Goal: Find contact information: Find contact information

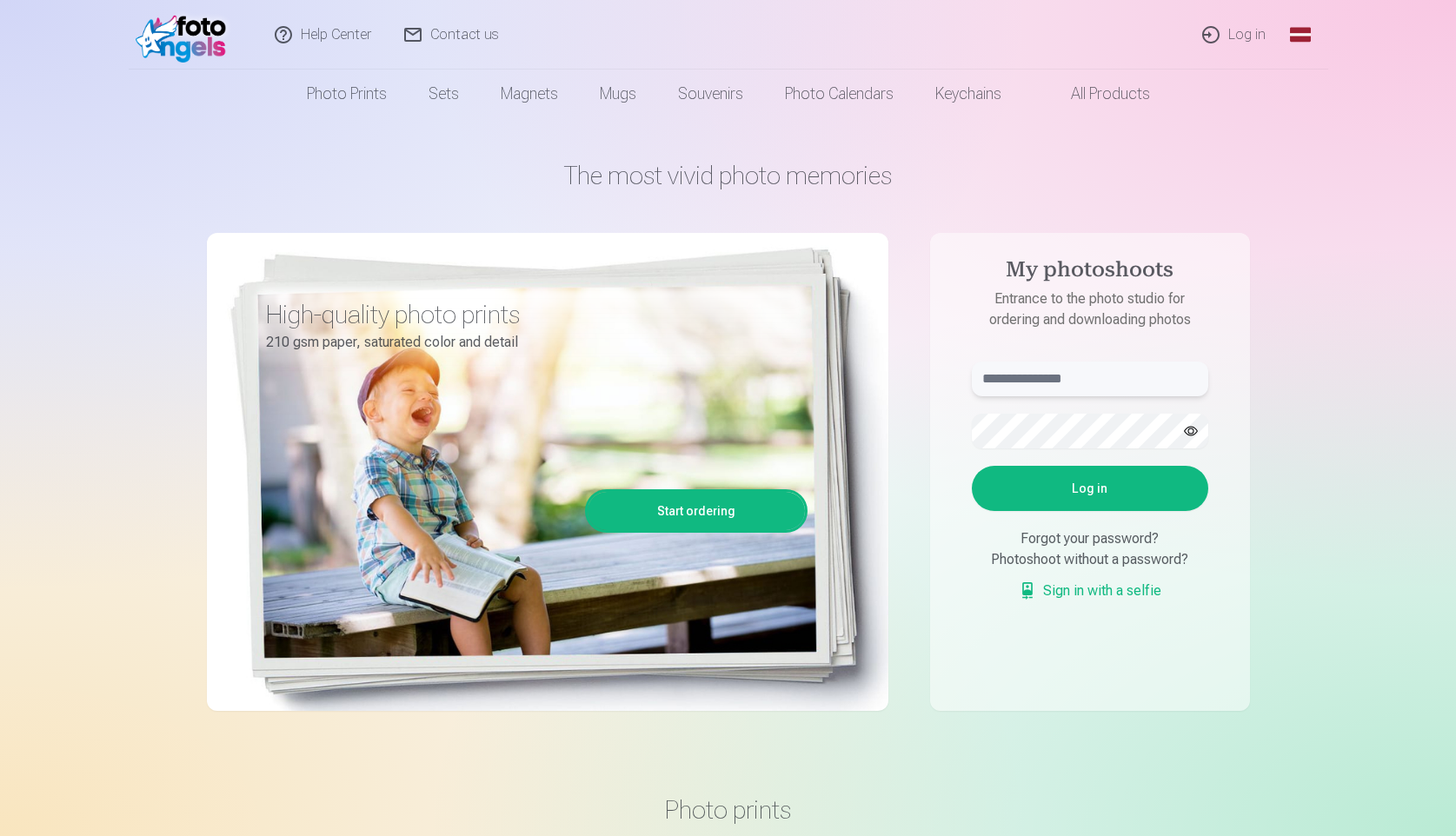
click at [1069, 385] on input "text" at bounding box center [1090, 379] width 236 height 35
type input "*"
click at [972, 465] on button "Log in" at bounding box center [1090, 488] width 236 height 46
click at [1089, 371] on input "*******" at bounding box center [1090, 379] width 236 height 35
click at [1089, 371] on input "******" at bounding box center [1090, 379] width 236 height 35
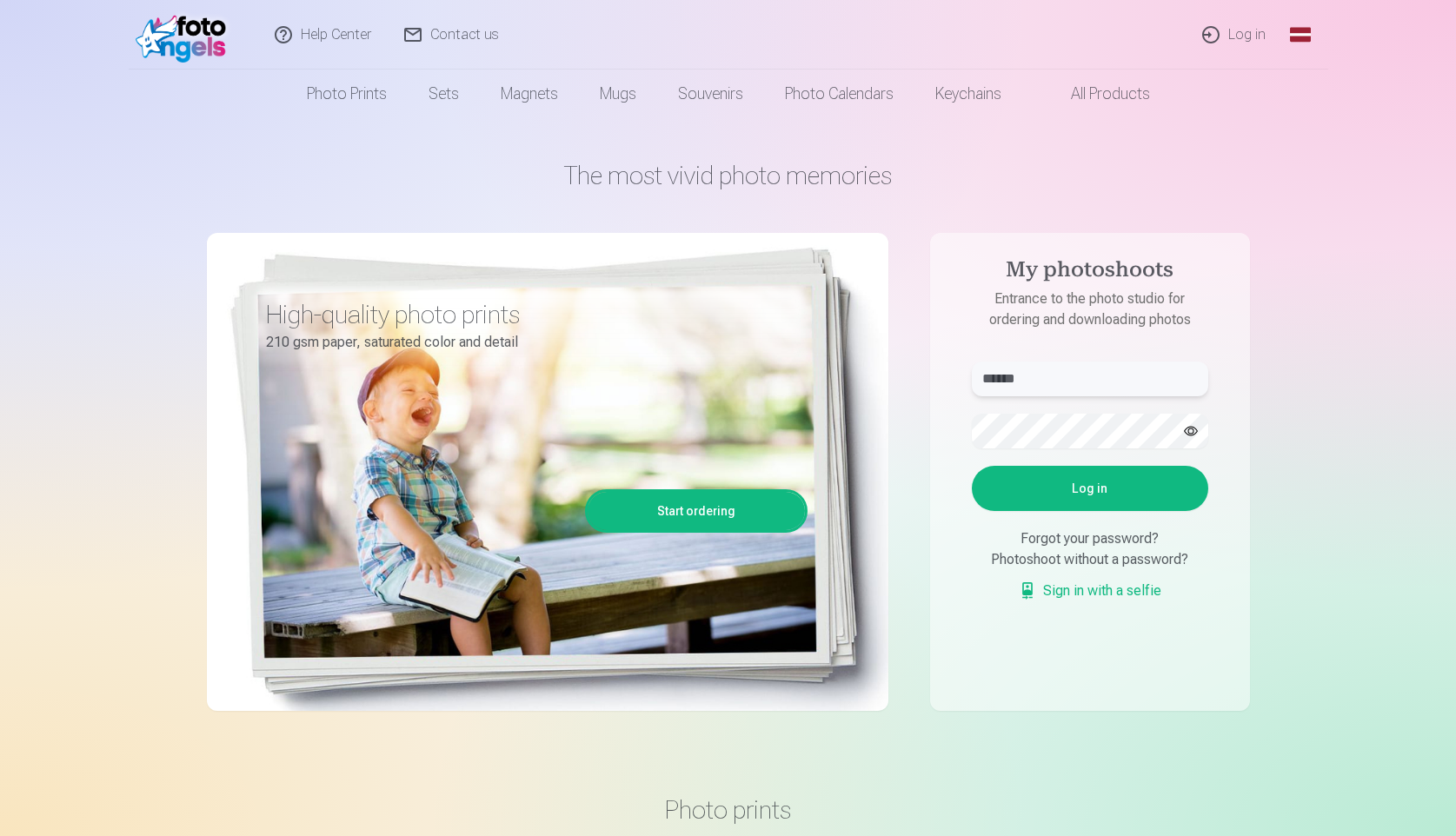
click at [1089, 371] on input "******" at bounding box center [1090, 379] width 236 height 35
click at [1089, 371] on input "*******" at bounding box center [1090, 379] width 236 height 35
type input "**********"
click at [1152, 492] on button "Log in" at bounding box center [1090, 488] width 236 height 46
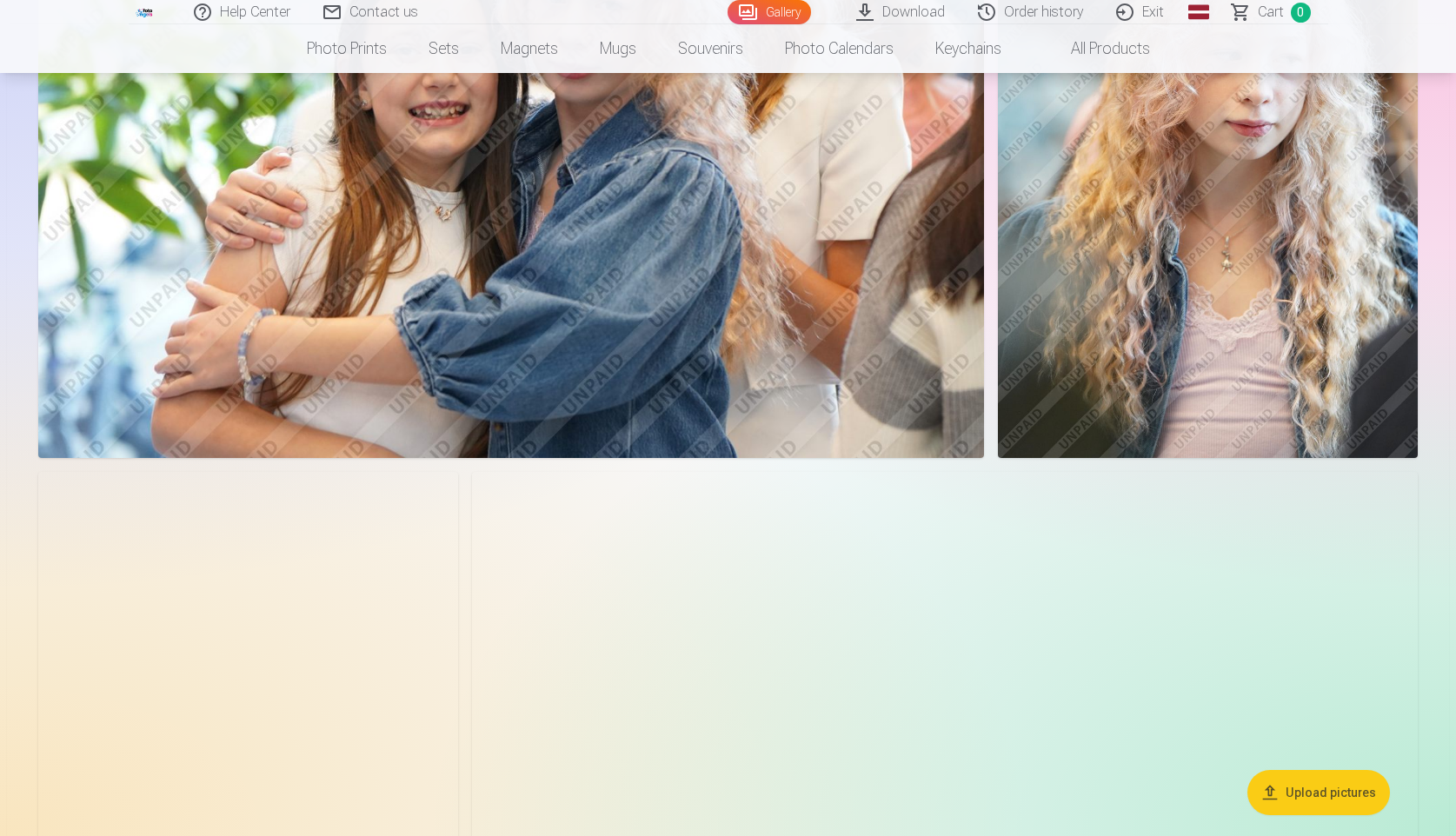
scroll to position [1650, 0]
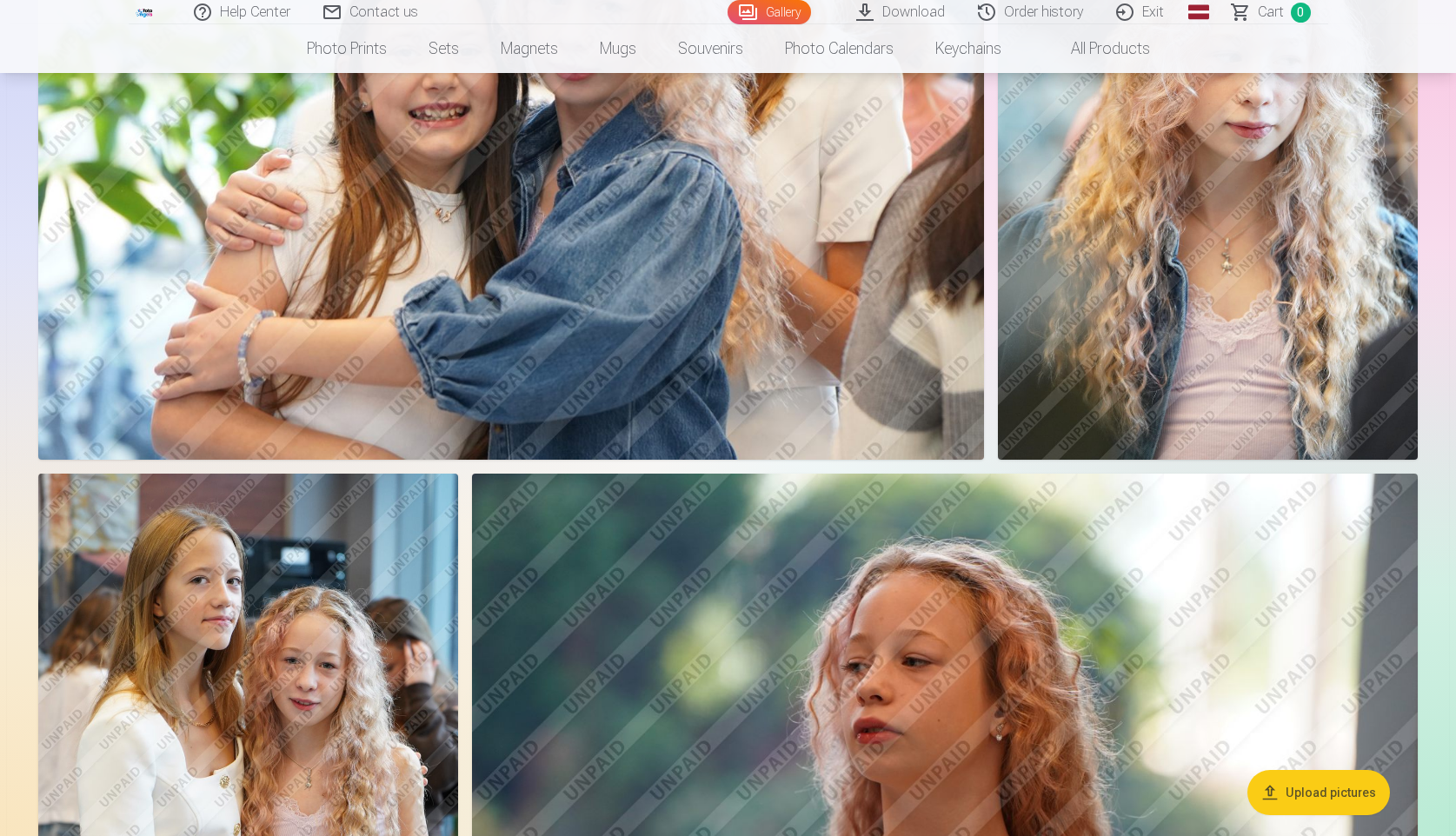
click at [912, 675] on img at bounding box center [945, 789] width 946 height 630
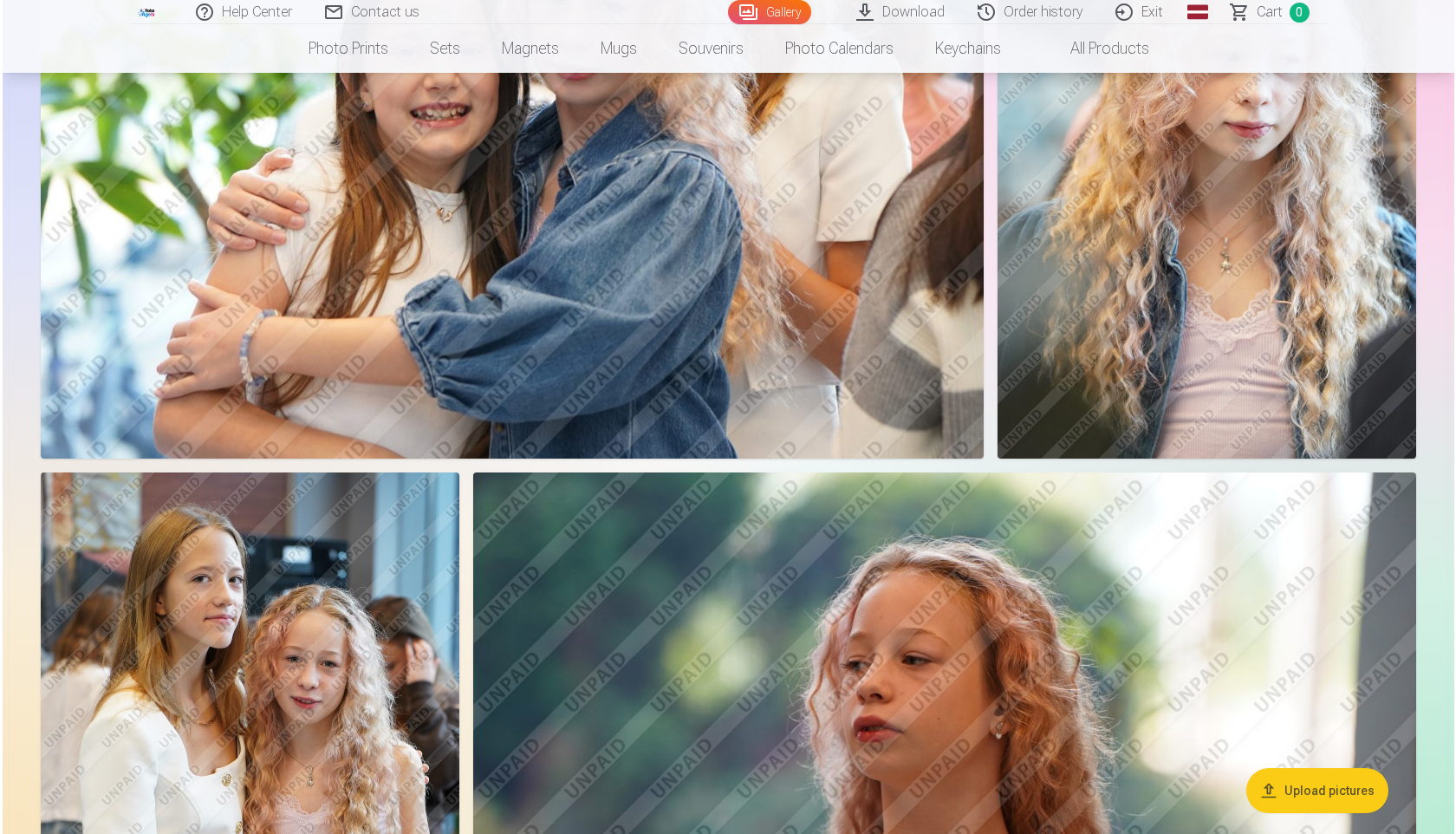
scroll to position [1649, 0]
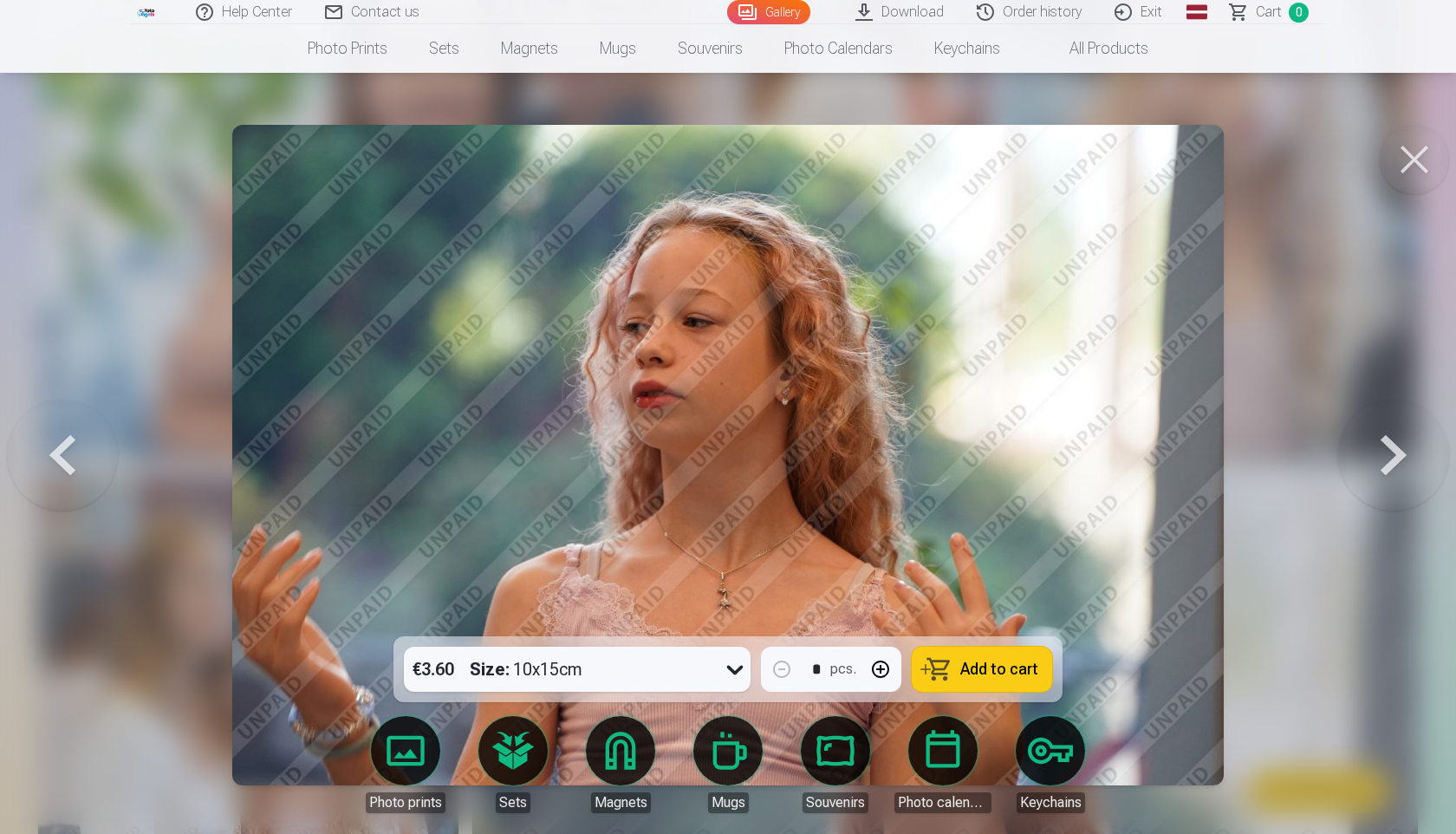
click at [1410, 164] on button at bounding box center [1414, 159] width 69 height 69
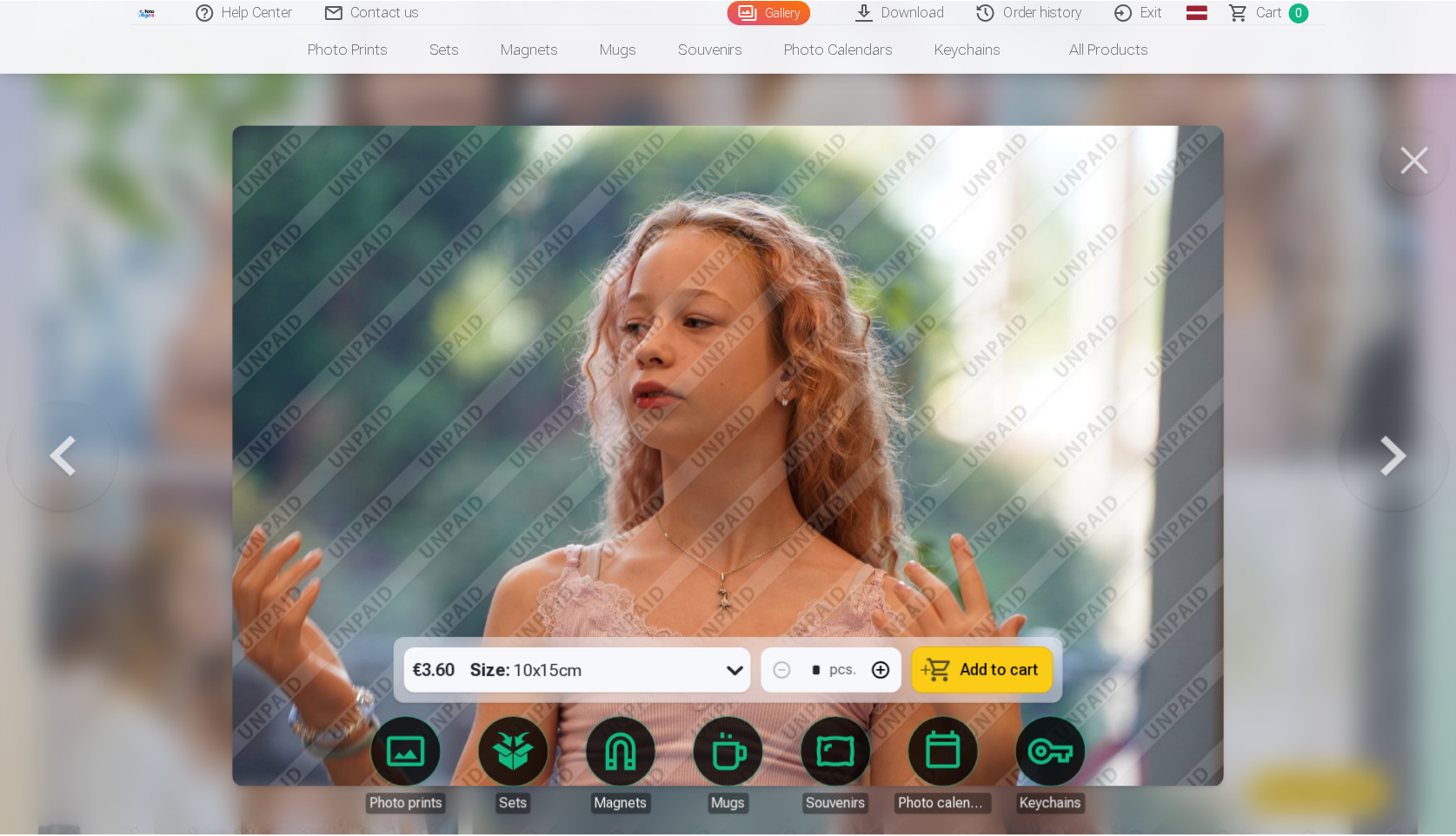
scroll to position [1650, 0]
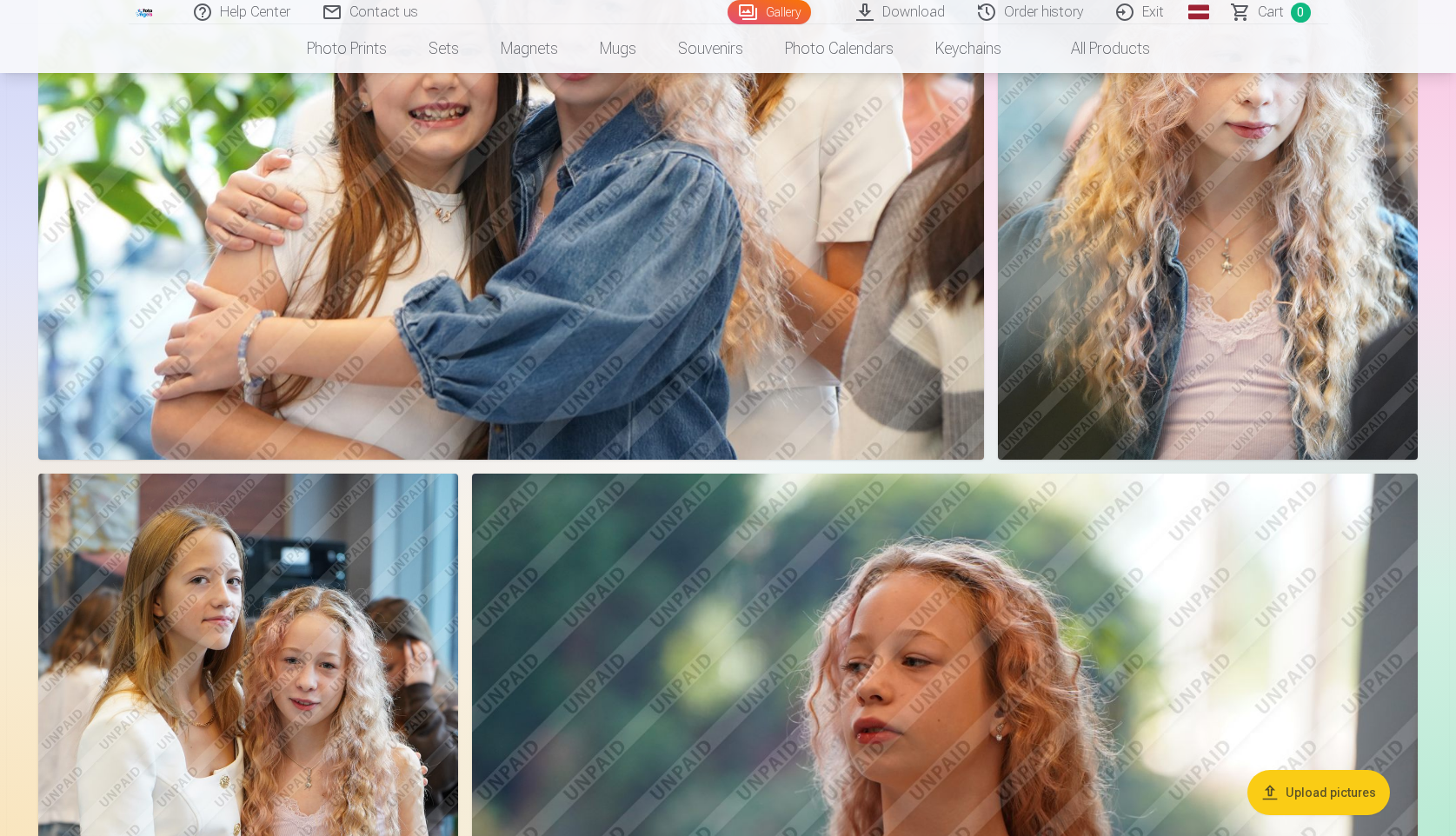
click at [1150, 284] on img at bounding box center [1207, 145] width 420 height 630
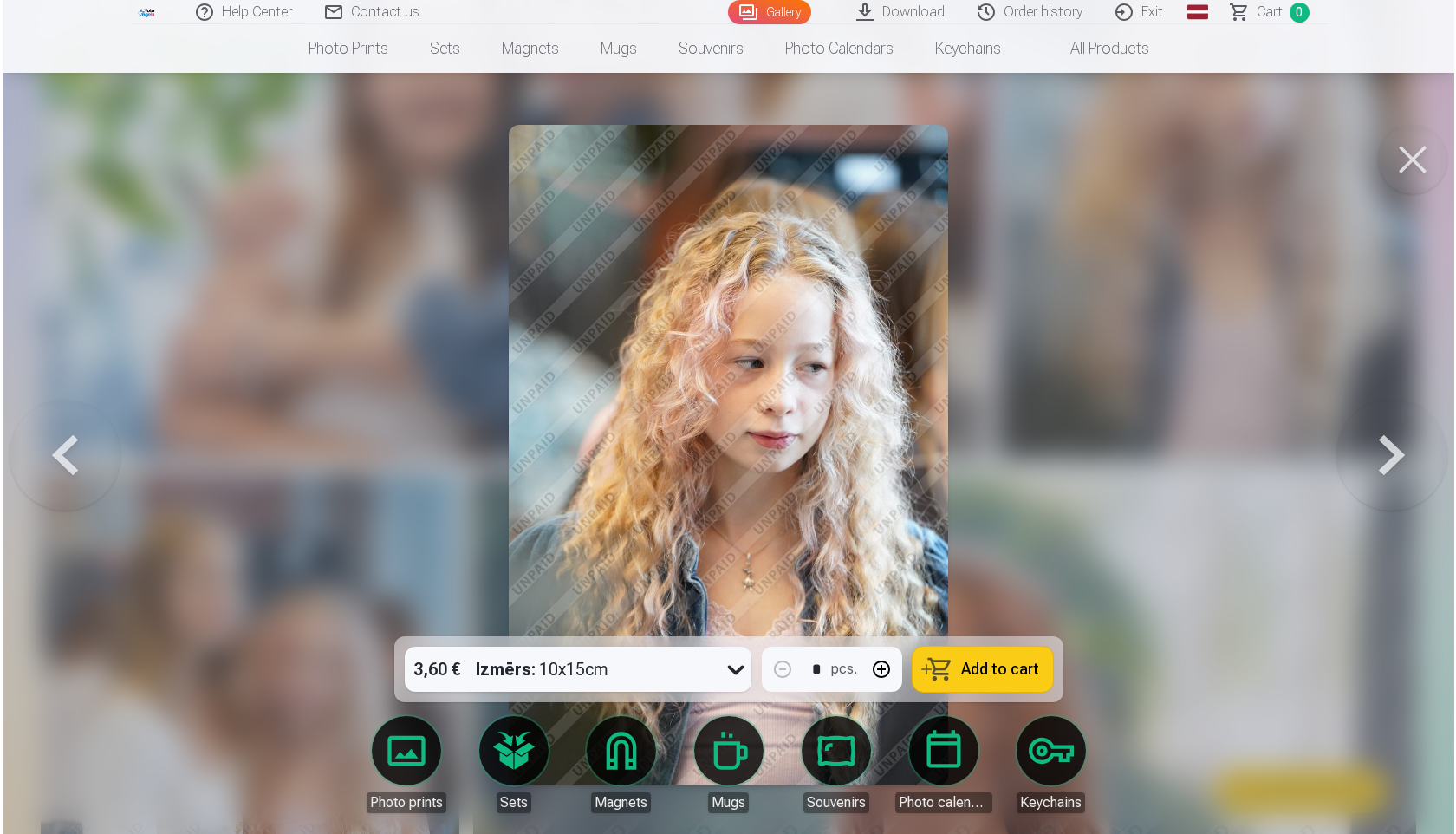
scroll to position [1649, 0]
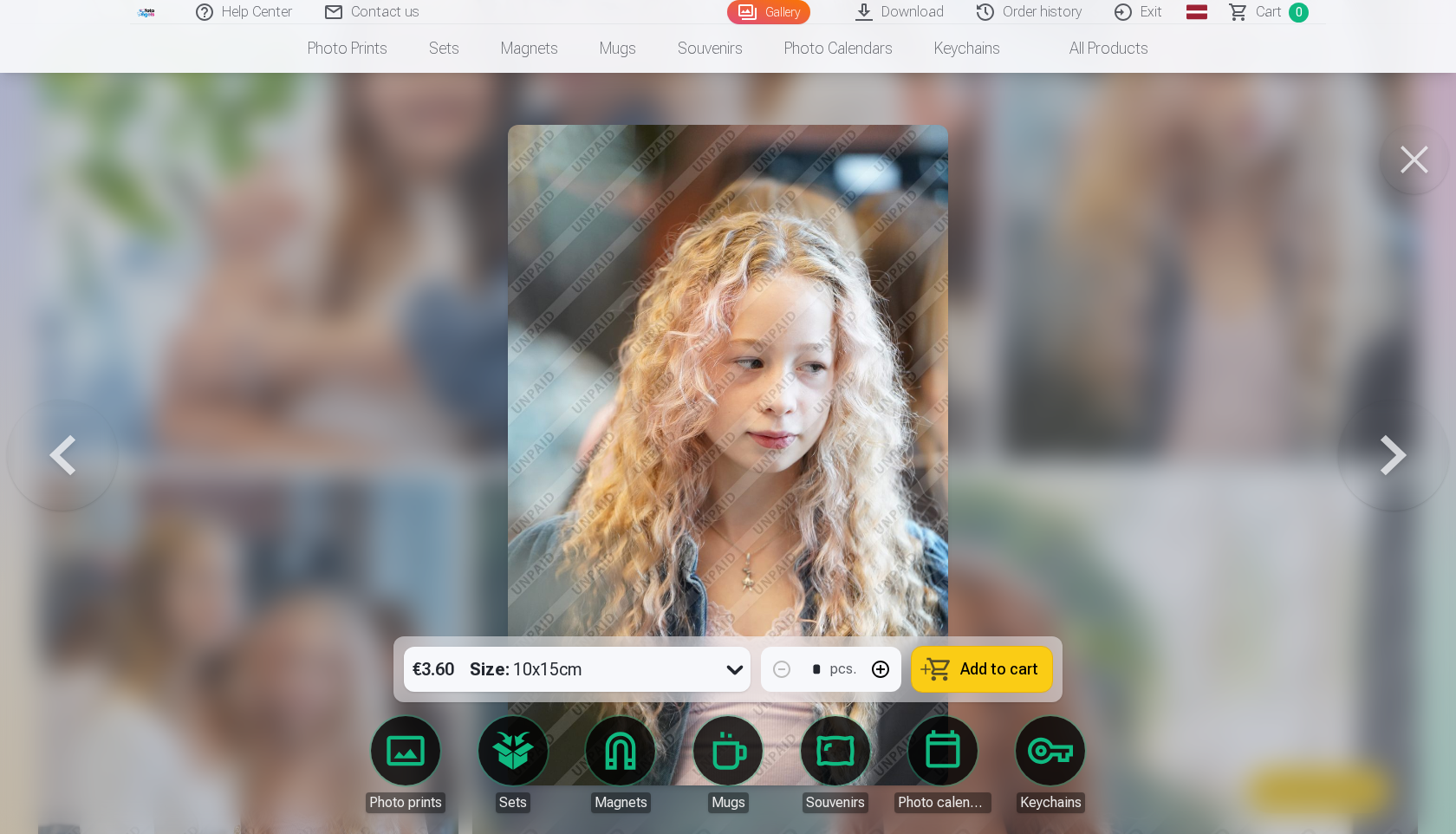
click at [1414, 141] on button at bounding box center [1414, 159] width 69 height 69
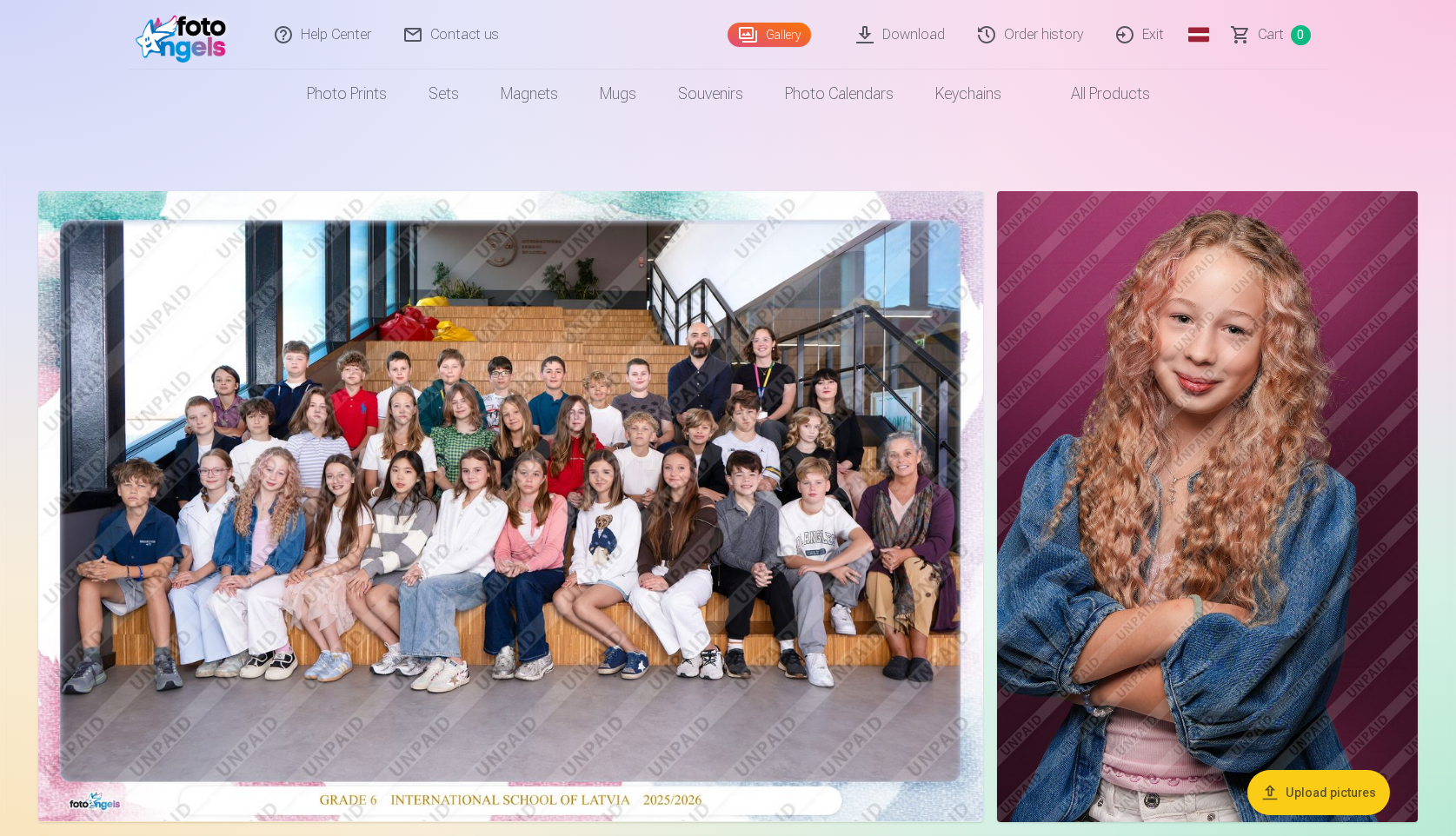
click at [835, 545] on img at bounding box center [510, 506] width 945 height 630
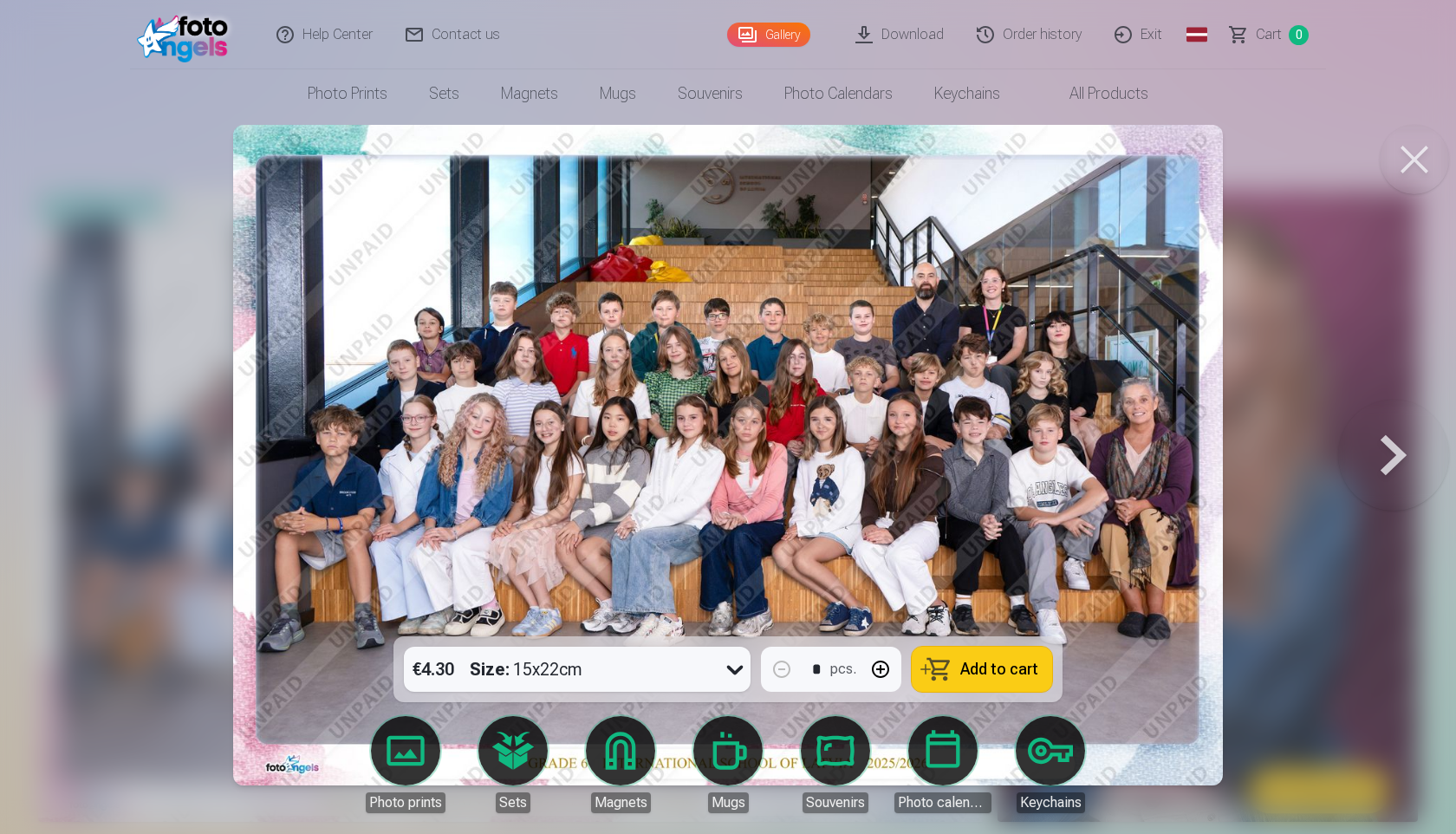
click at [1413, 169] on button at bounding box center [1414, 159] width 69 height 69
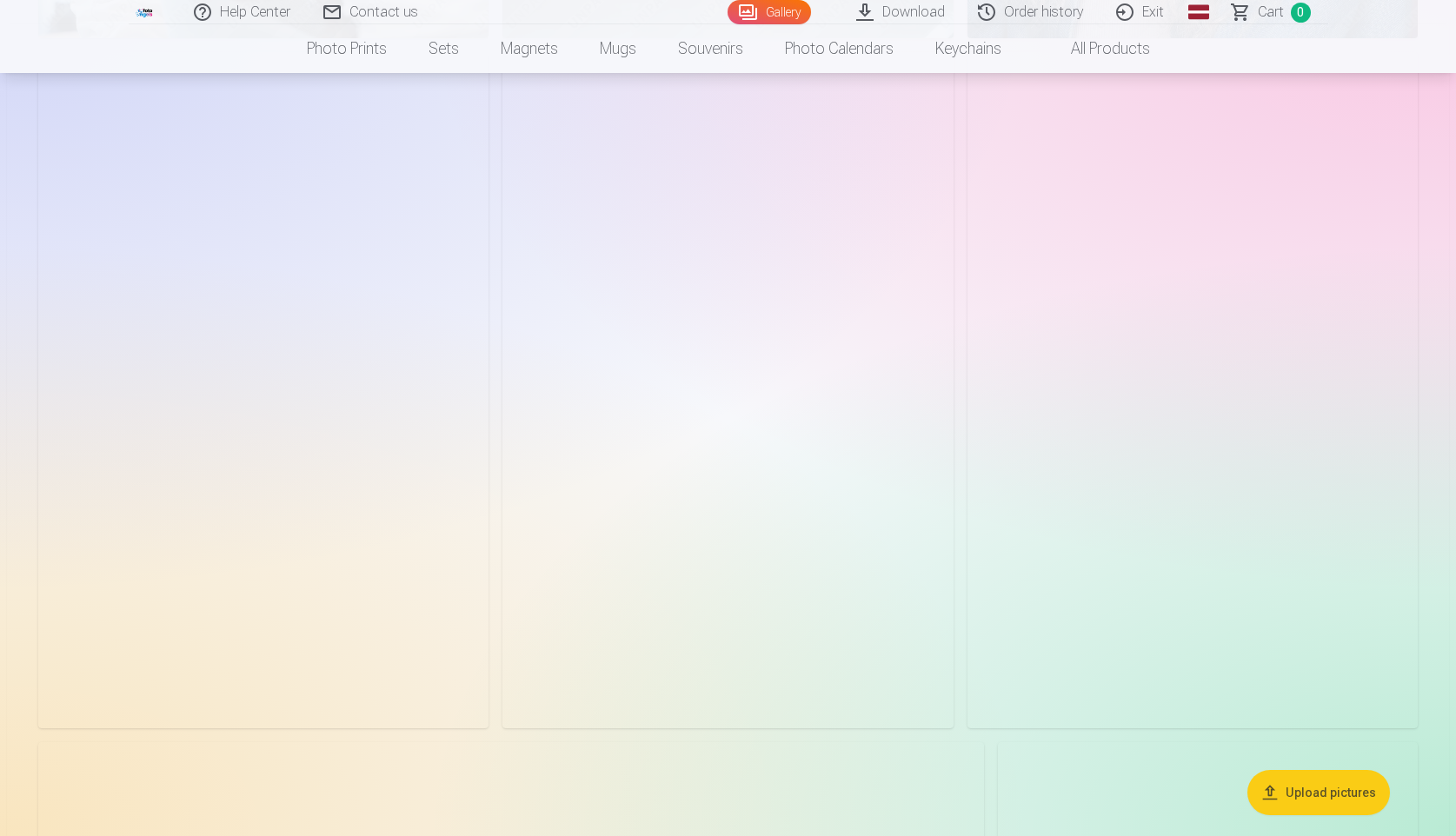
scroll to position [3354, 0]
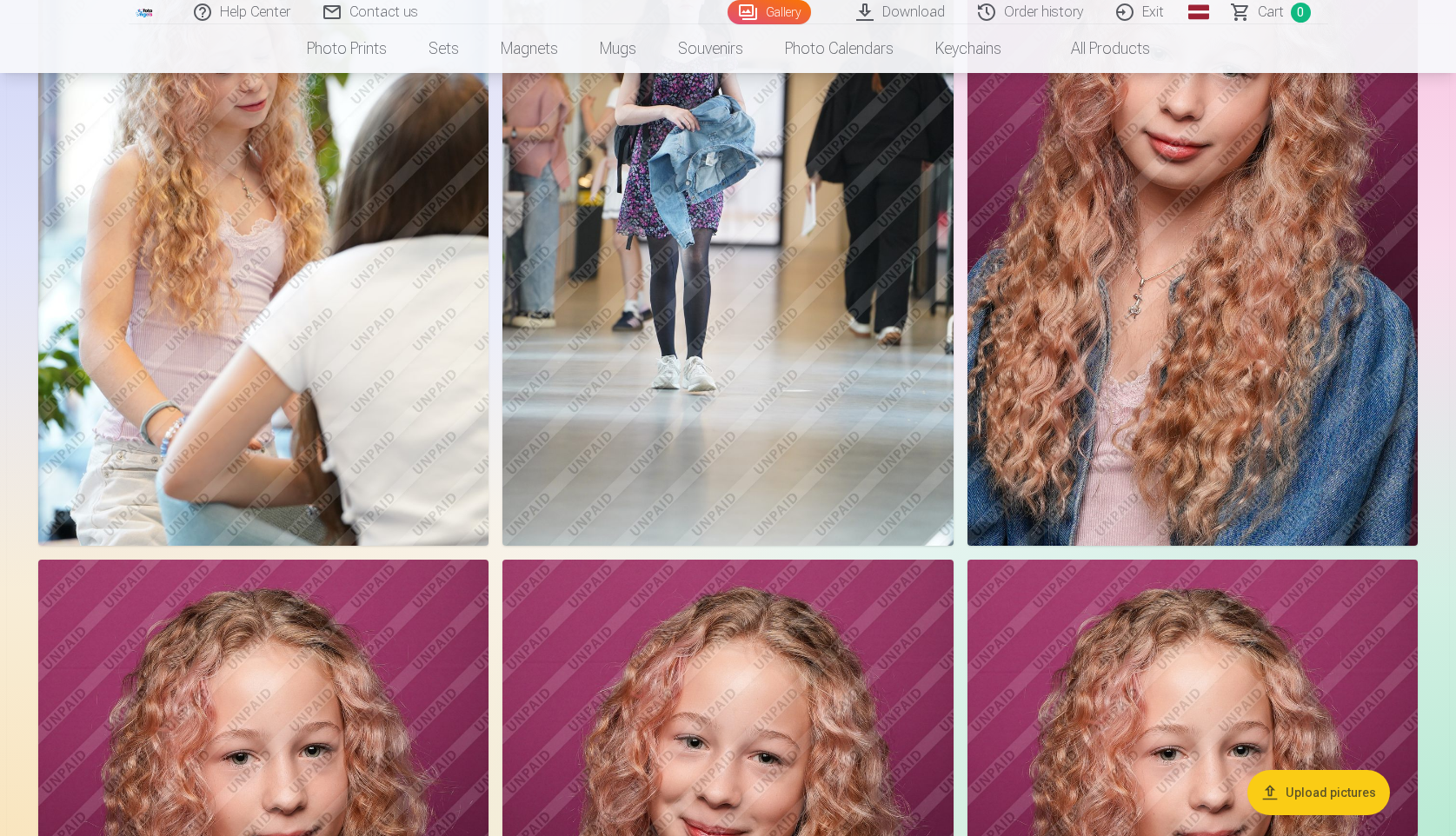
click at [694, 212] on img at bounding box center [727, 209] width 450 height 676
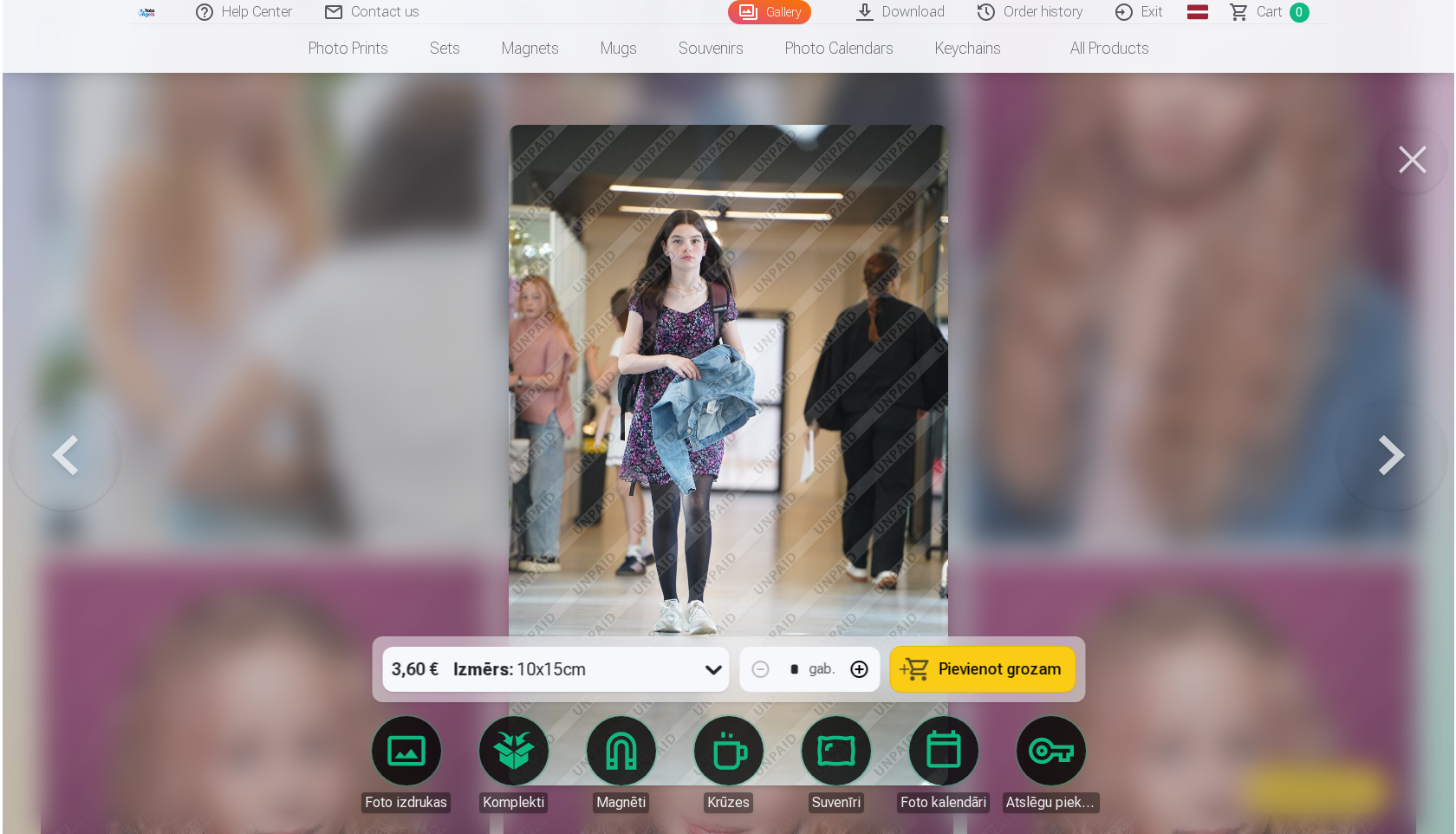
scroll to position [2898, 0]
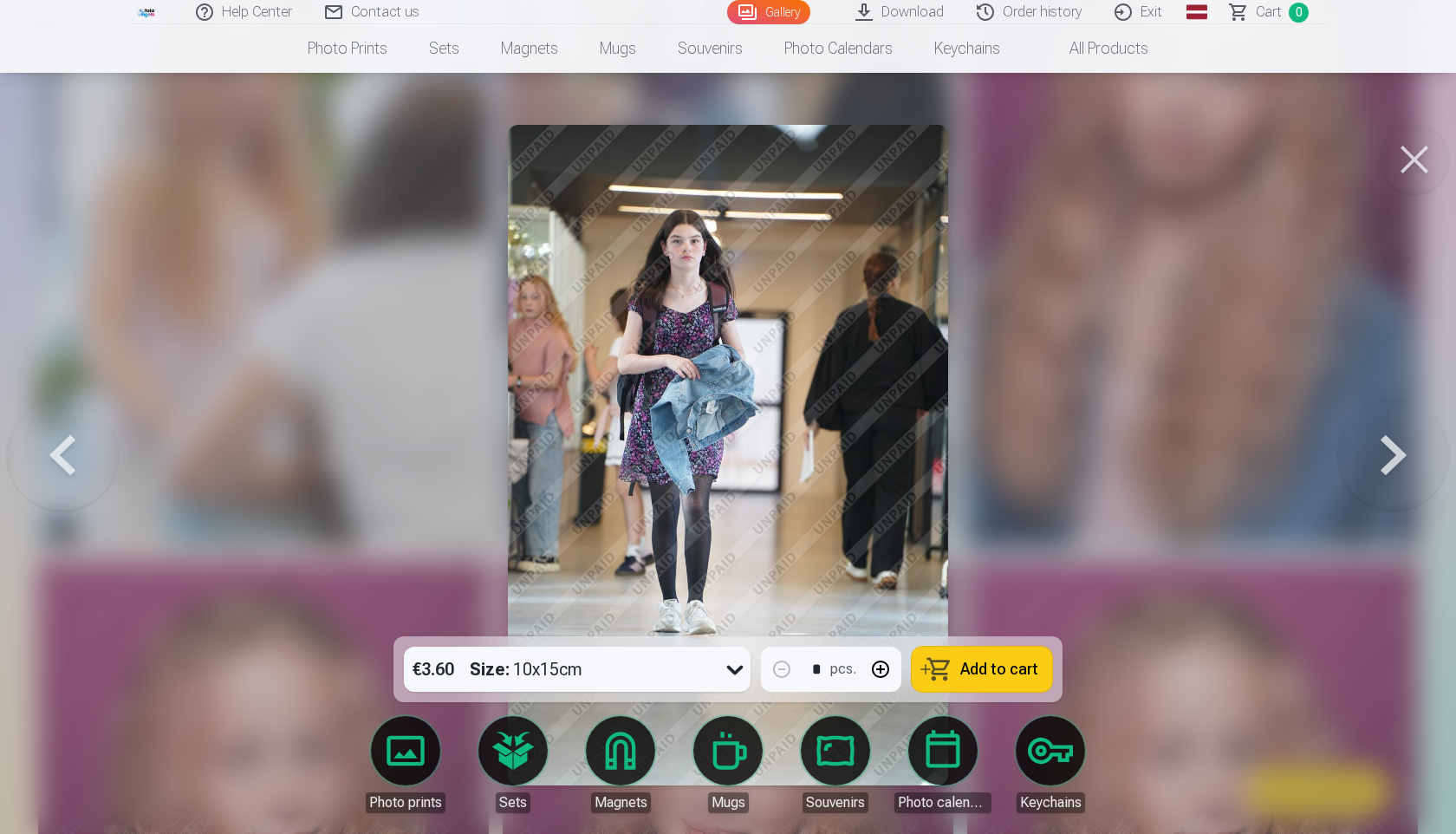
click at [1422, 162] on button at bounding box center [1414, 159] width 69 height 69
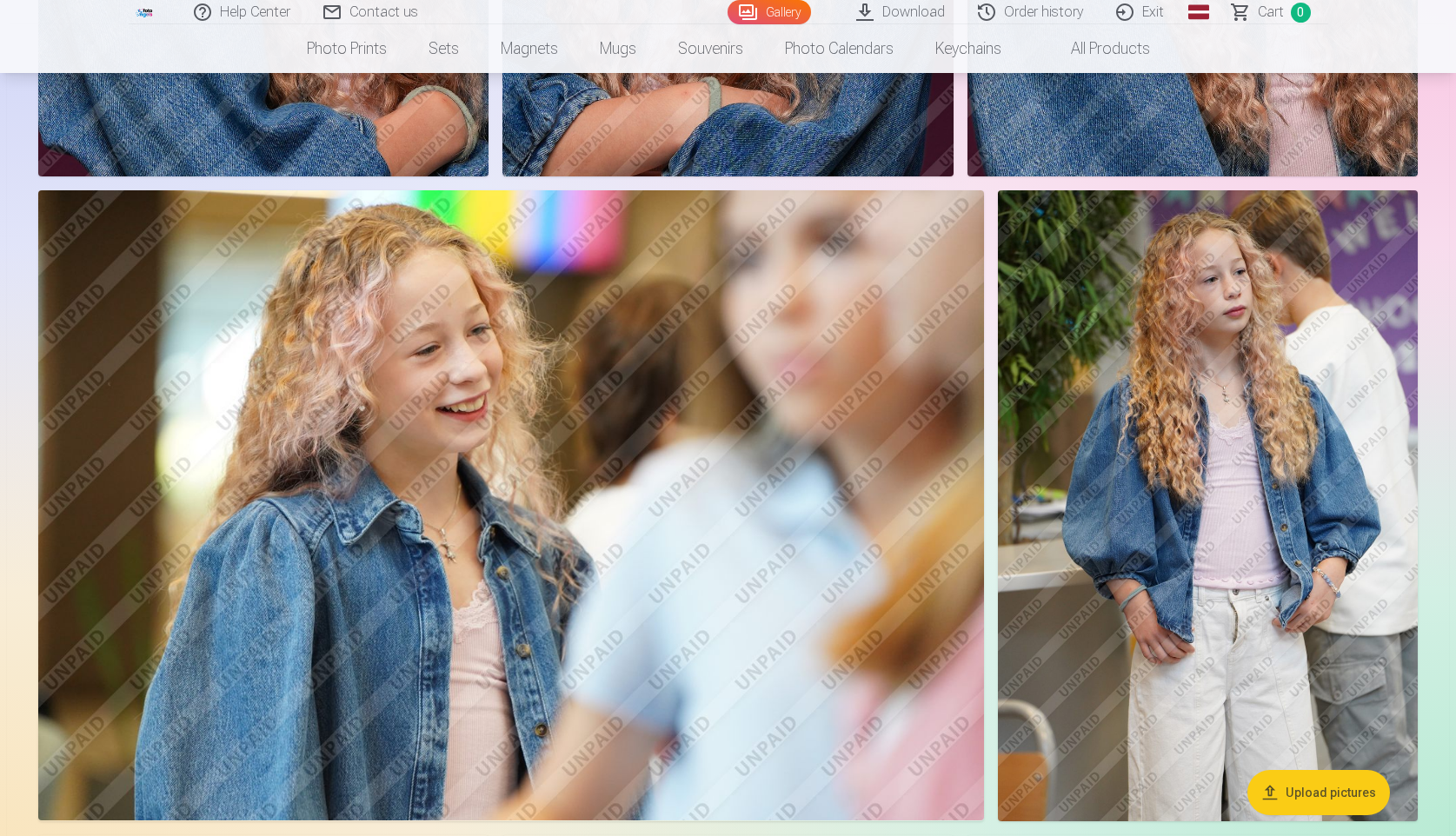
scroll to position [3971, 0]
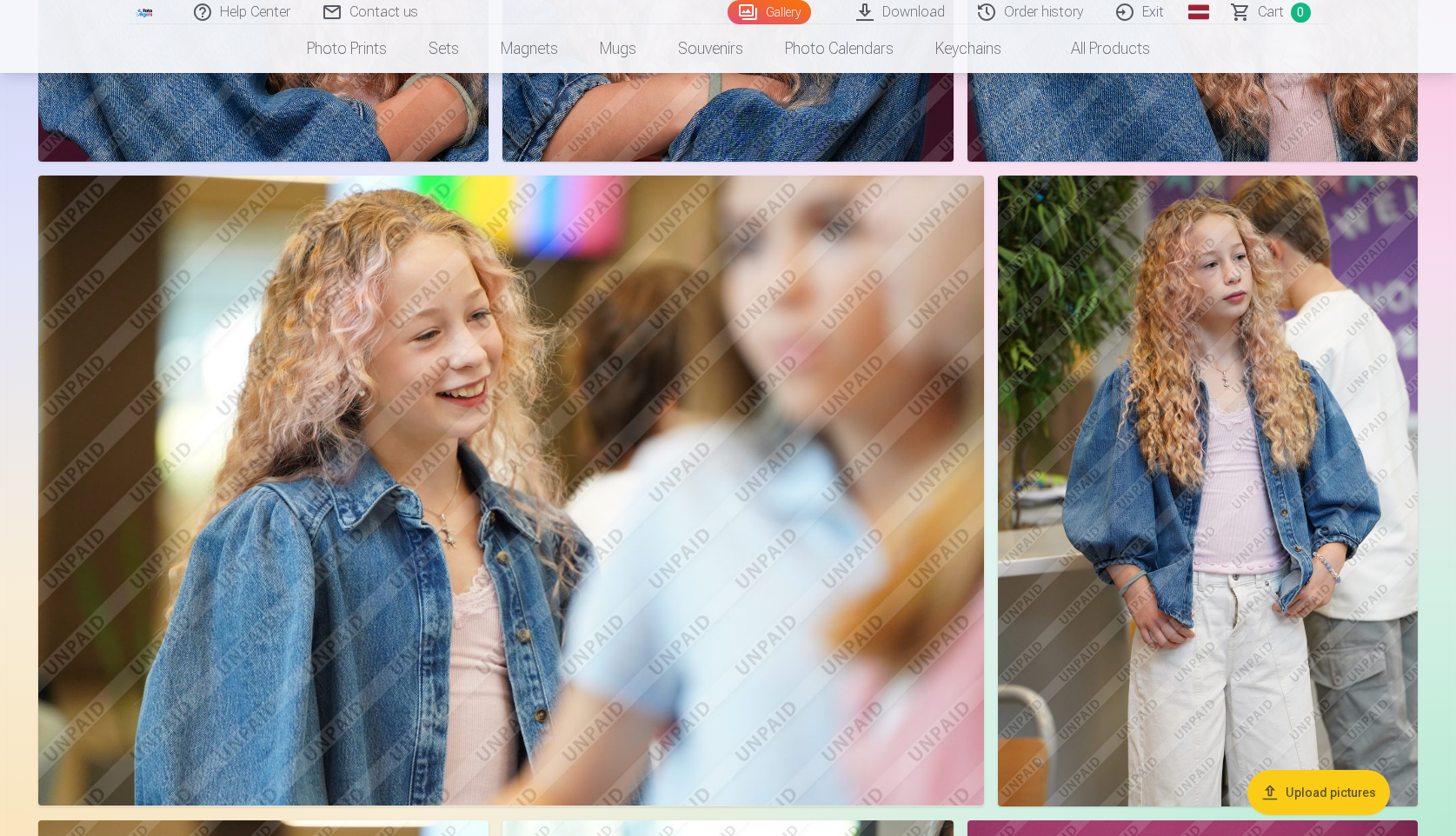
click at [814, 408] on img at bounding box center [511, 491] width 946 height 630
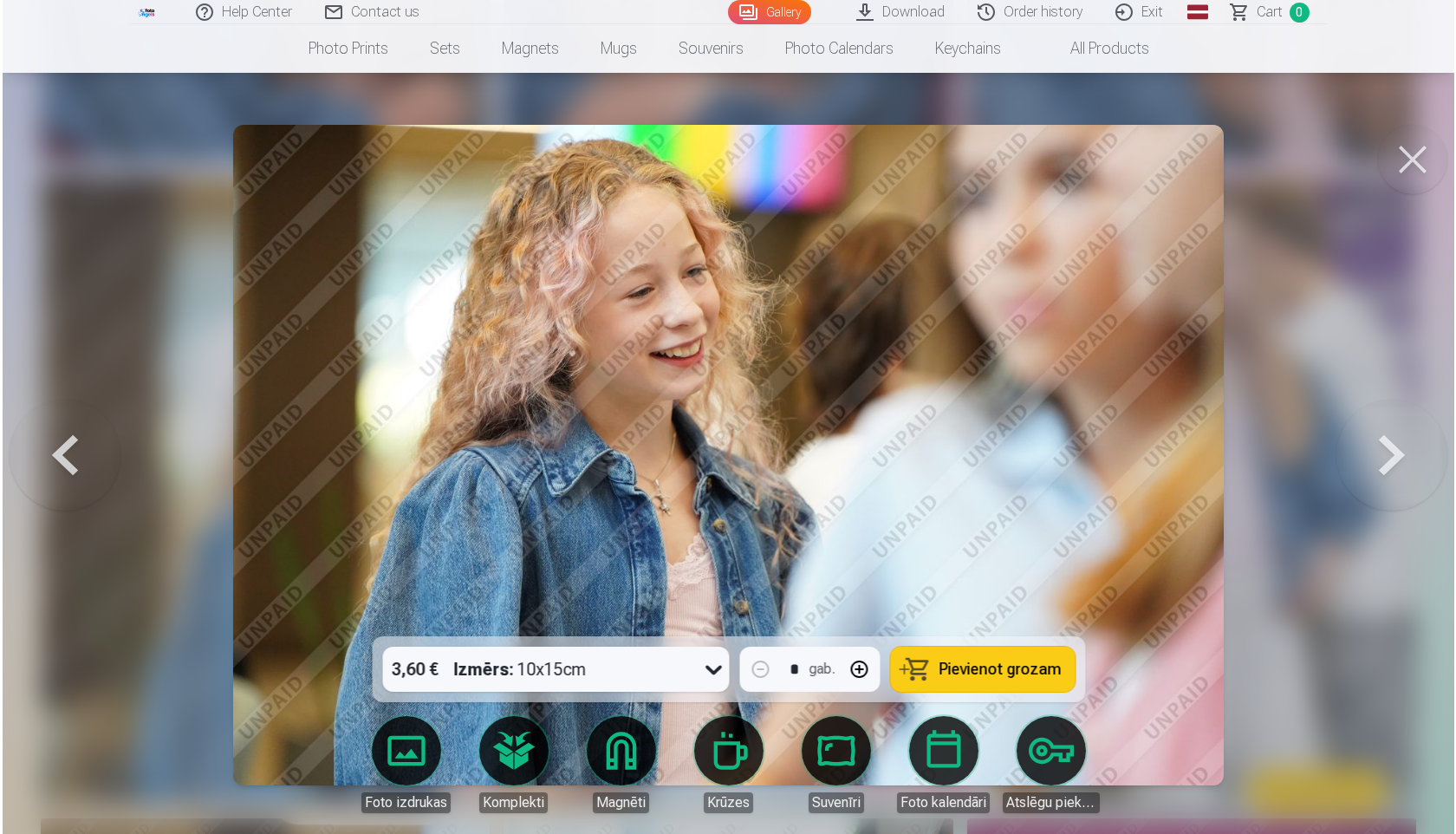
scroll to position [3972, 0]
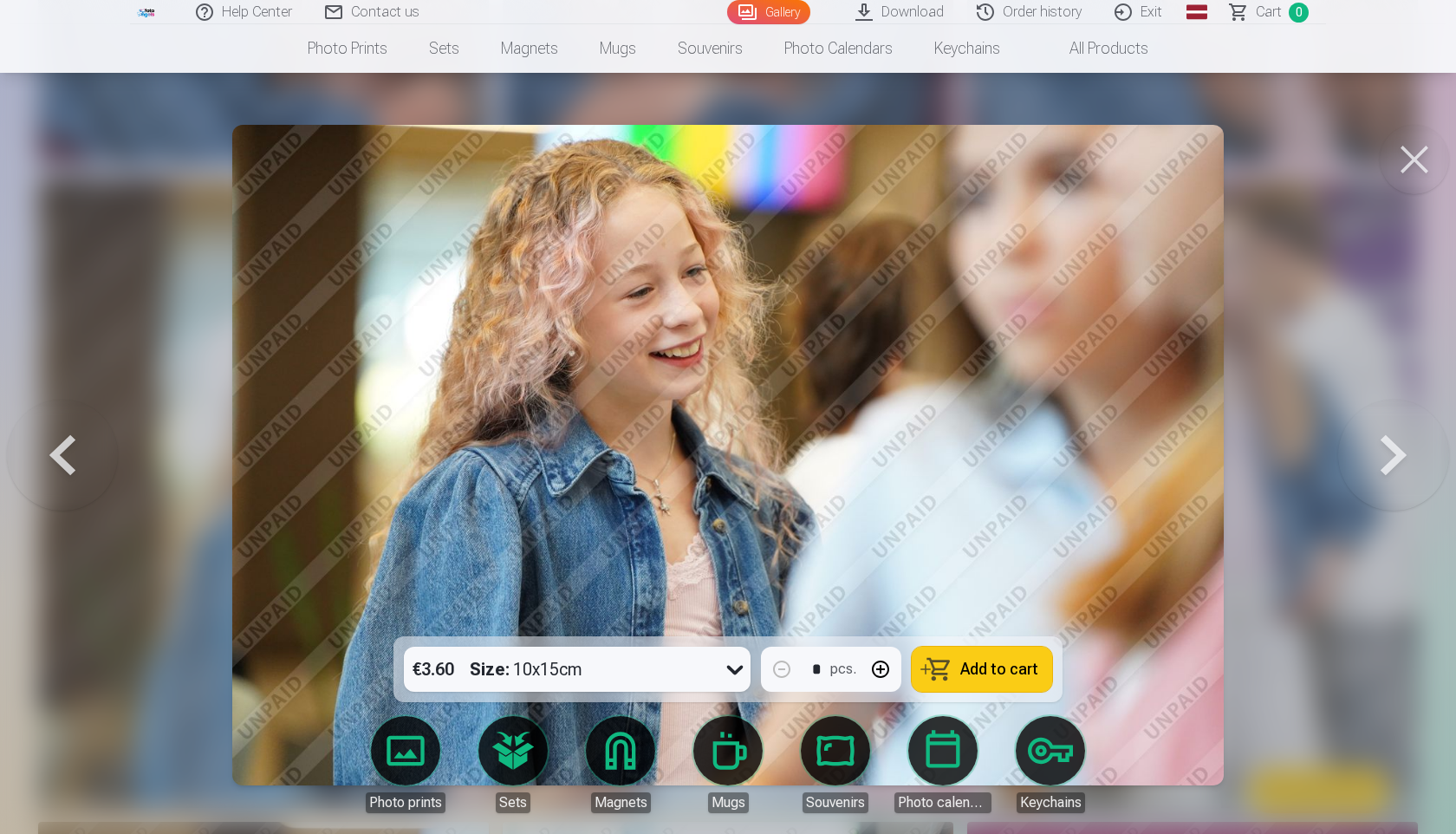
click at [1417, 166] on button at bounding box center [1414, 159] width 69 height 69
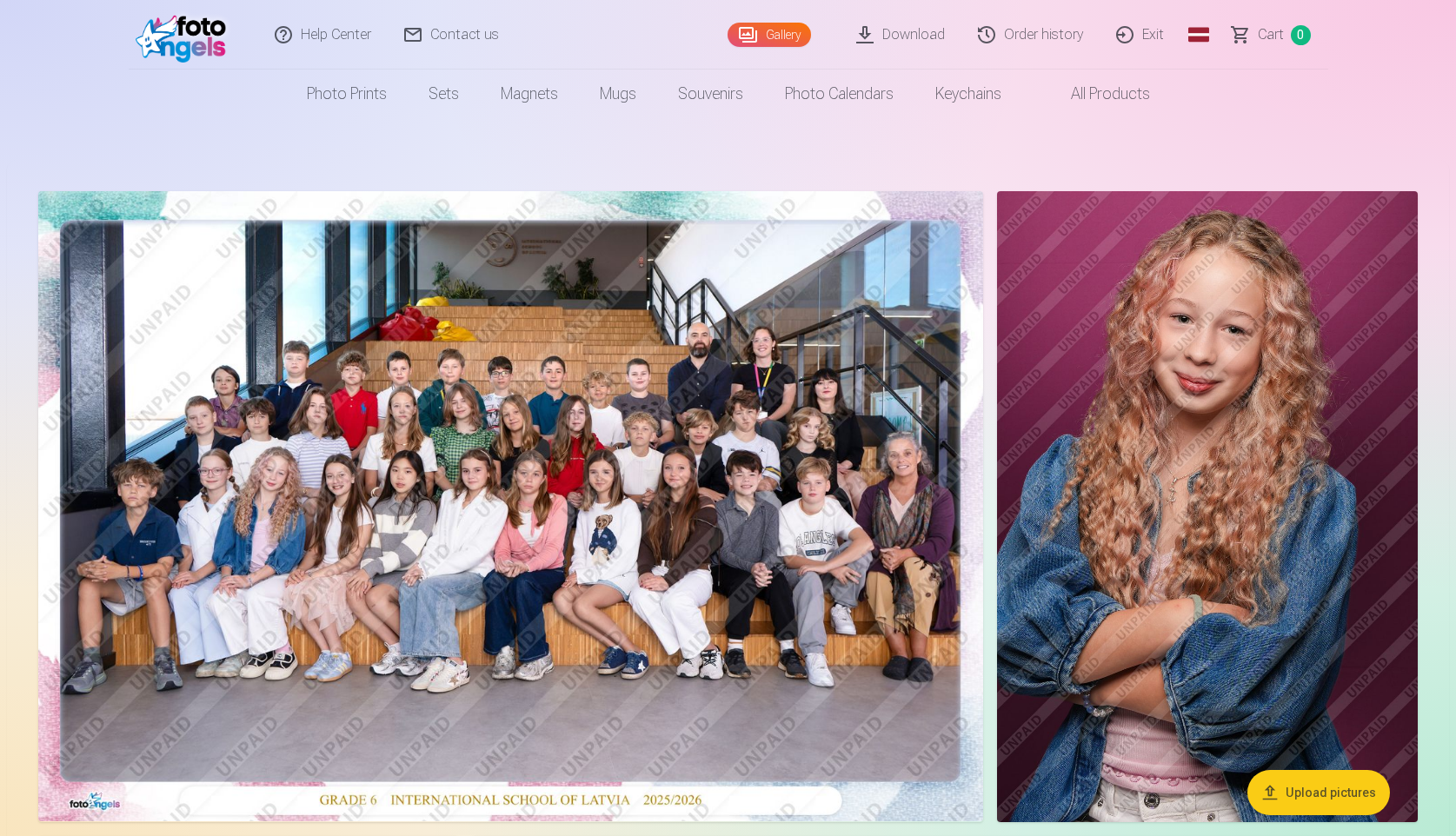
click at [869, 35] on link "Download" at bounding box center [902, 35] width 122 height 69
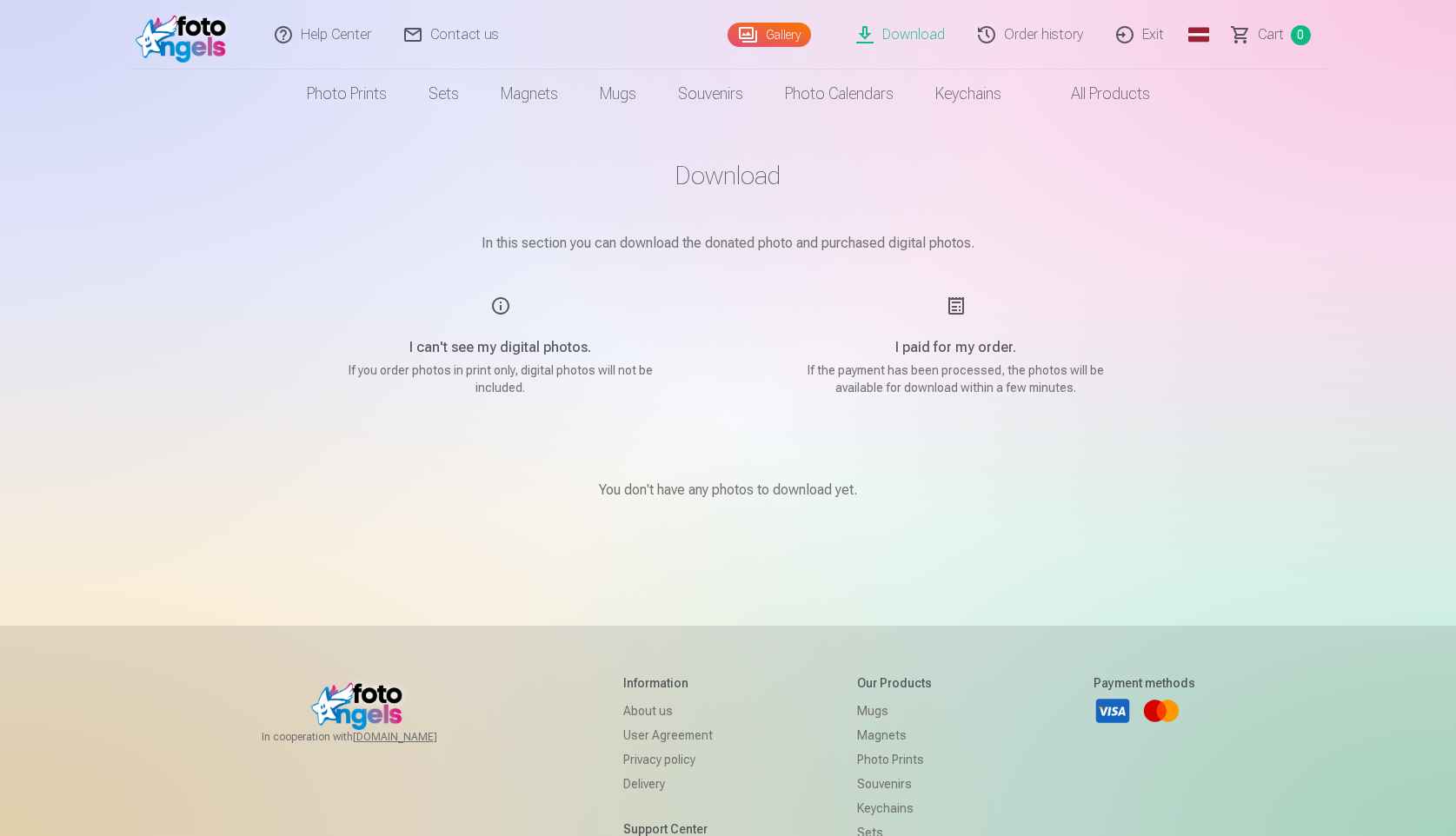
click at [482, 29] on font "Contact us" at bounding box center [464, 35] width 68 height 16
